Goal: Find contact information: Find contact information

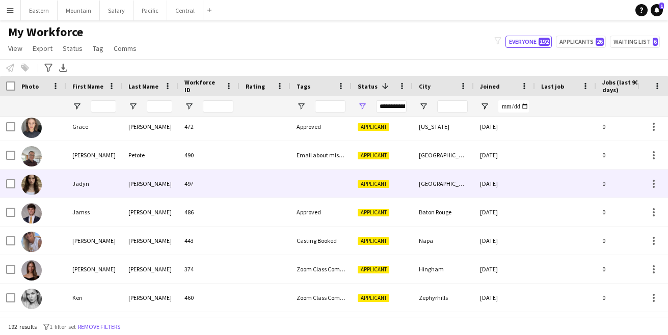
scroll to position [1461, 0]
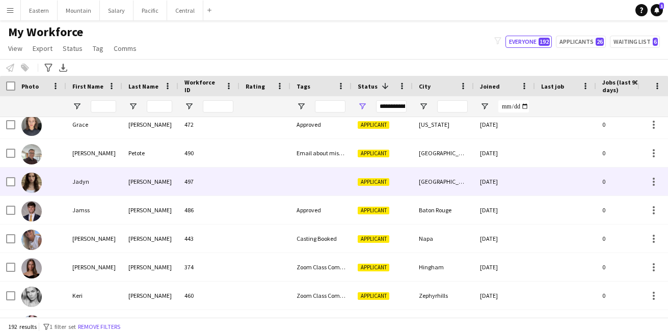
click at [298, 181] on div at bounding box center [320, 182] width 61 height 28
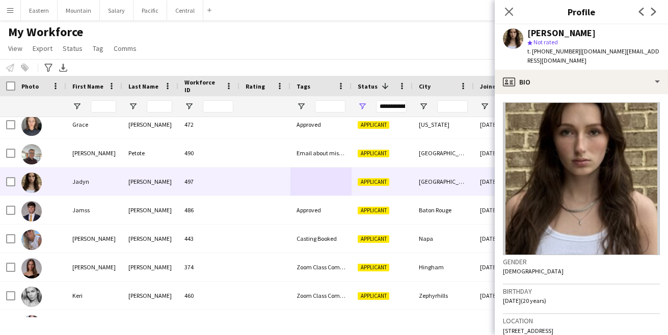
drag, startPoint x: 563, startPoint y: 321, endPoint x: 625, endPoint y: 319, distance: 62.2
click at [625, 319] on div "Location [STREET_ADDRESS]" at bounding box center [581, 329] width 157 height 30
copy span "[GEOGRAPHIC_DATA], 30188"
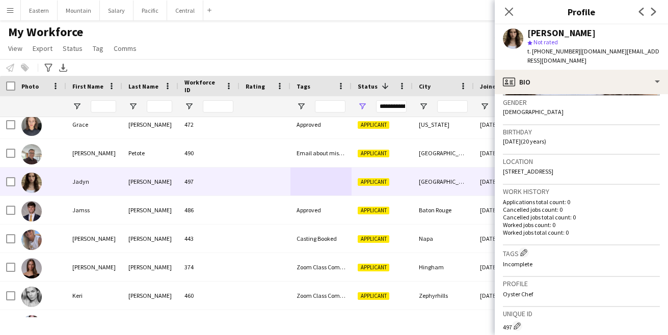
scroll to position [216, 0]
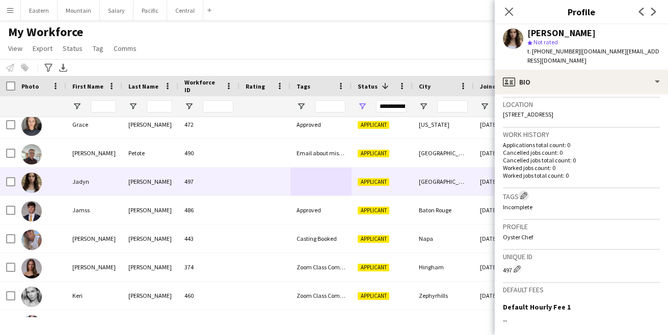
click at [527, 192] on app-icon "Edit crew company tags" at bounding box center [523, 195] width 7 height 7
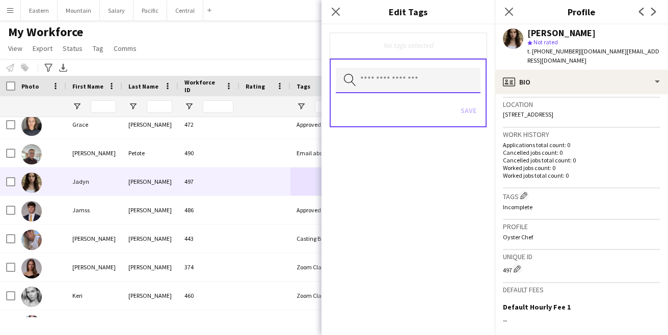
click at [417, 77] on input "text" at bounding box center [408, 80] width 145 height 25
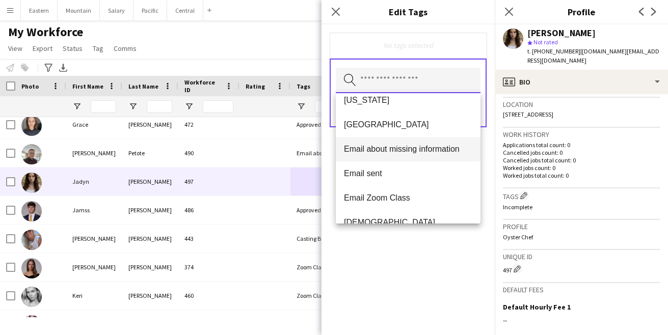
scroll to position [160, 0]
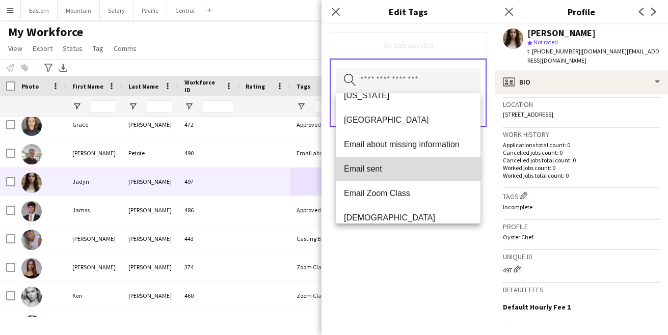
click at [379, 171] on span "Email sent" at bounding box center [408, 169] width 128 height 10
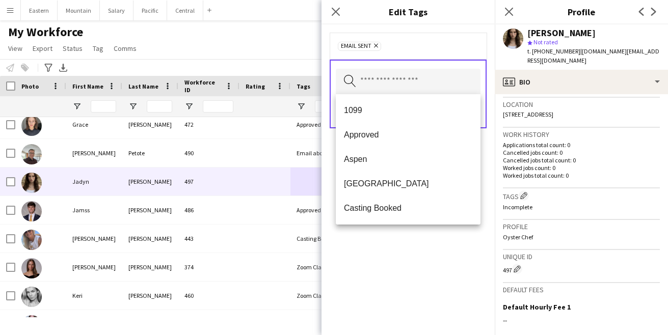
click at [393, 256] on div "Email sent Remove Search by tag name Save" at bounding box center [407, 179] width 173 height 311
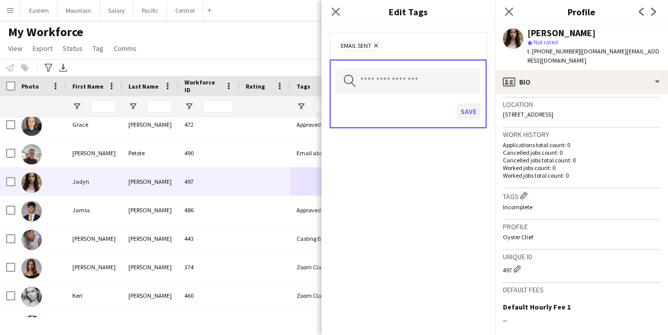
click at [468, 112] on button "Save" at bounding box center [468, 111] width 24 height 16
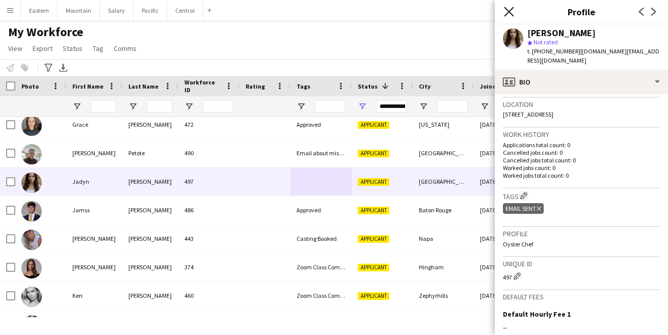
click at [508, 12] on icon at bounding box center [509, 12] width 10 height 10
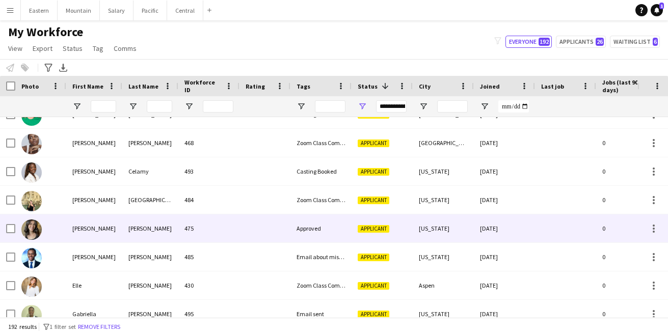
scroll to position [1177, 0]
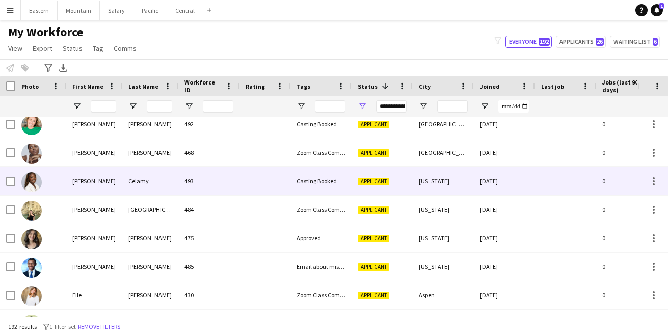
click at [248, 175] on div at bounding box center [264, 181] width 51 height 28
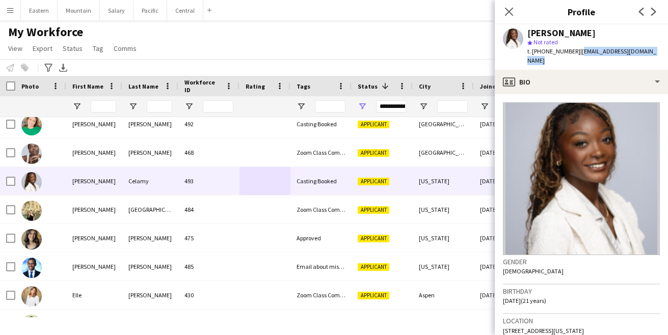
drag, startPoint x: 573, startPoint y: 52, endPoint x: 655, endPoint y: 52, distance: 82.5
click at [655, 52] on div "[PERSON_NAME] star Not rated t. [PHONE_NUMBER] | [EMAIL_ADDRESS][DOMAIN_NAME]" at bounding box center [581, 46] width 173 height 45
copy span "[EMAIL_ADDRESS][DOMAIN_NAME]"
drag, startPoint x: 538, startPoint y: 53, endPoint x: 568, endPoint y: 51, distance: 30.1
click at [568, 52] on span "t. [PHONE_NUMBER]" at bounding box center [553, 51] width 53 height 8
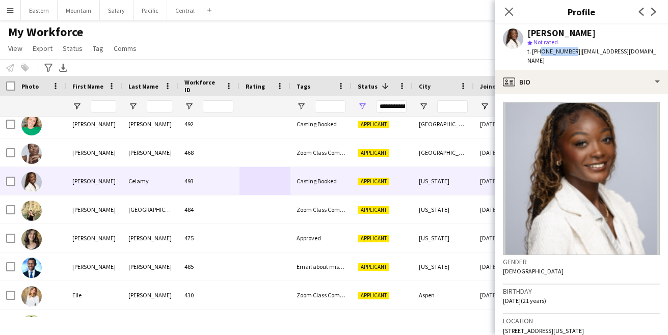
copy span "8572210226"
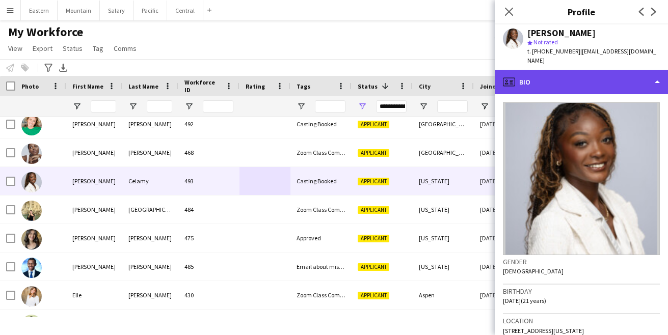
click at [558, 75] on div "profile Bio" at bounding box center [581, 82] width 173 height 24
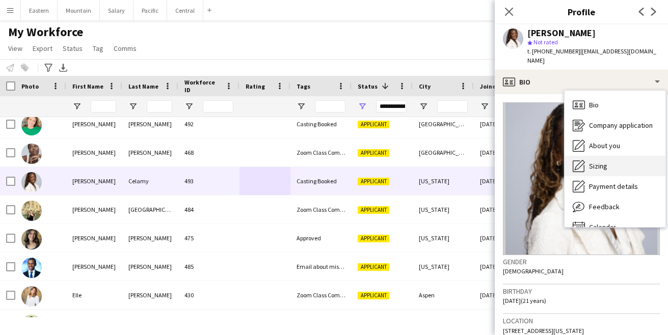
click at [600, 161] on span "Sizing" at bounding box center [598, 165] width 18 height 9
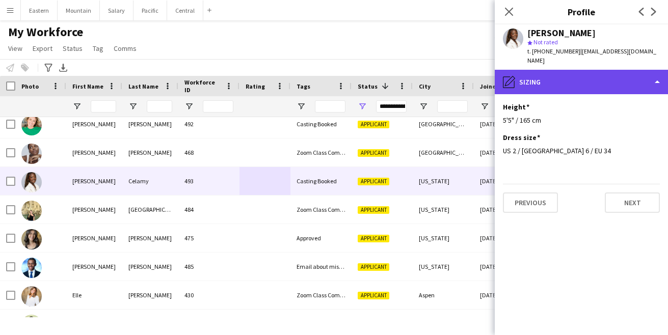
click at [550, 73] on div "pencil4 [GEOGRAPHIC_DATA]" at bounding box center [581, 82] width 173 height 24
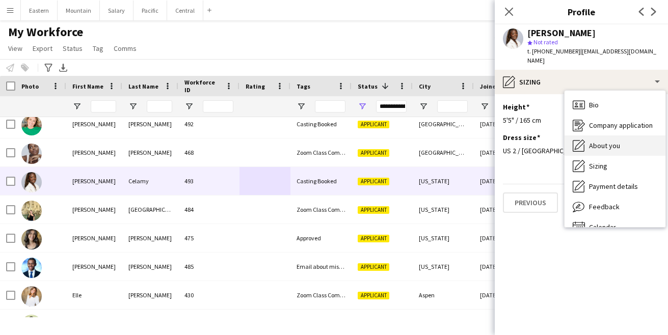
click at [604, 141] on span "About you" at bounding box center [604, 145] width 31 height 9
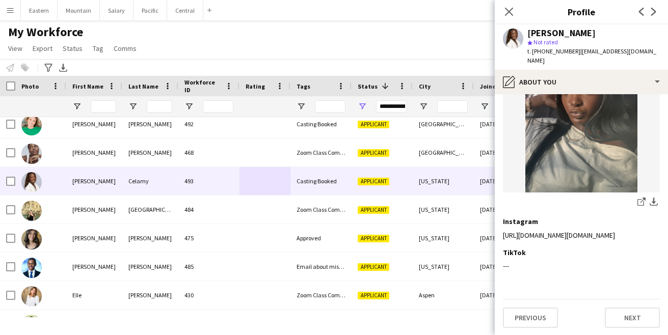
scroll to position [277, 0]
drag, startPoint x: 572, startPoint y: 50, endPoint x: 653, endPoint y: 47, distance: 80.5
click at [653, 47] on div "[PERSON_NAME] star Not rated t. [PHONE_NUMBER] | [EMAIL_ADDRESS][DOMAIN_NAME]" at bounding box center [581, 46] width 173 height 45
copy span "[EMAIL_ADDRESS][DOMAIN_NAME]"
click at [510, 12] on icon "Close pop-in" at bounding box center [509, 12] width 10 height 10
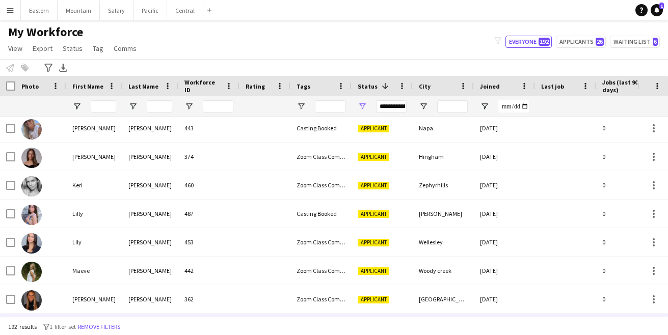
scroll to position [1571, 0]
